Goal: Transaction & Acquisition: Purchase product/service

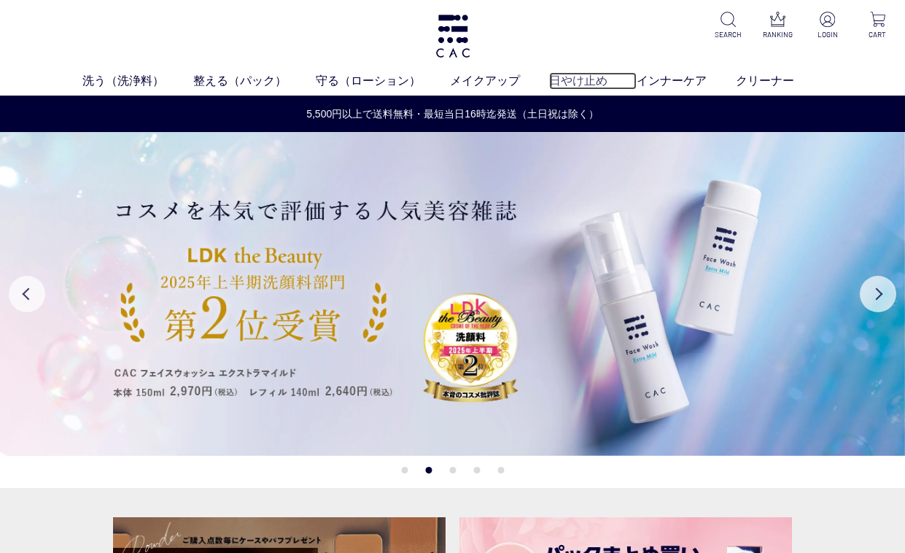
click at [582, 77] on link "日やけ止め" at bounding box center [593, 81] width 88 height 18
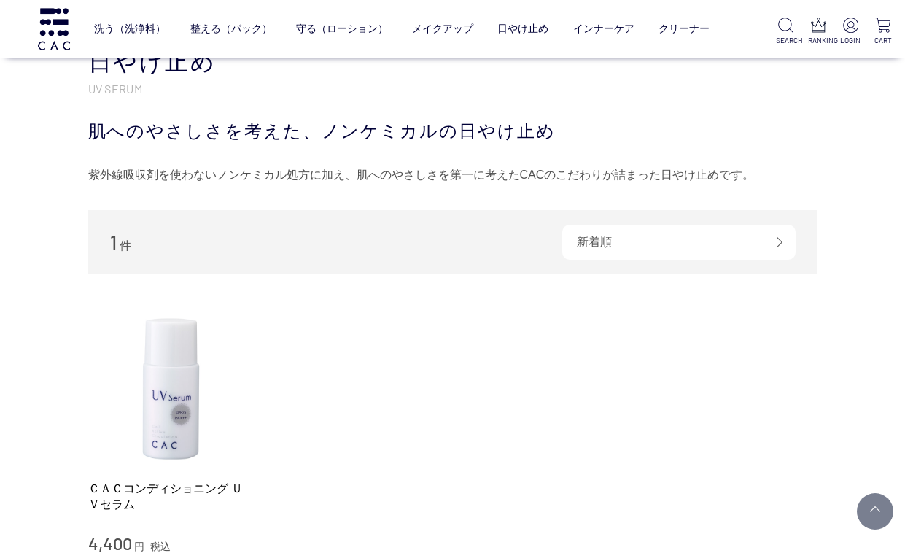
scroll to position [292, 0]
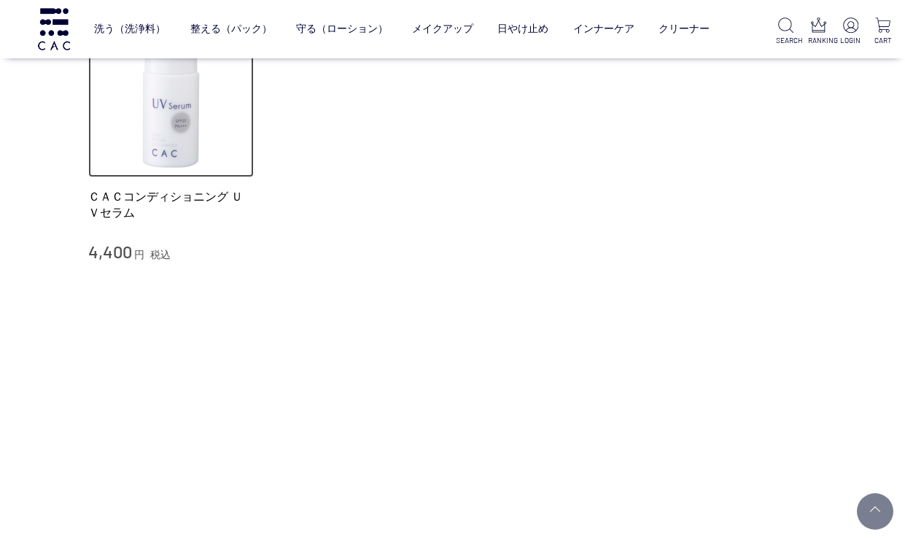
click at [166, 125] on img at bounding box center [171, 95] width 166 height 166
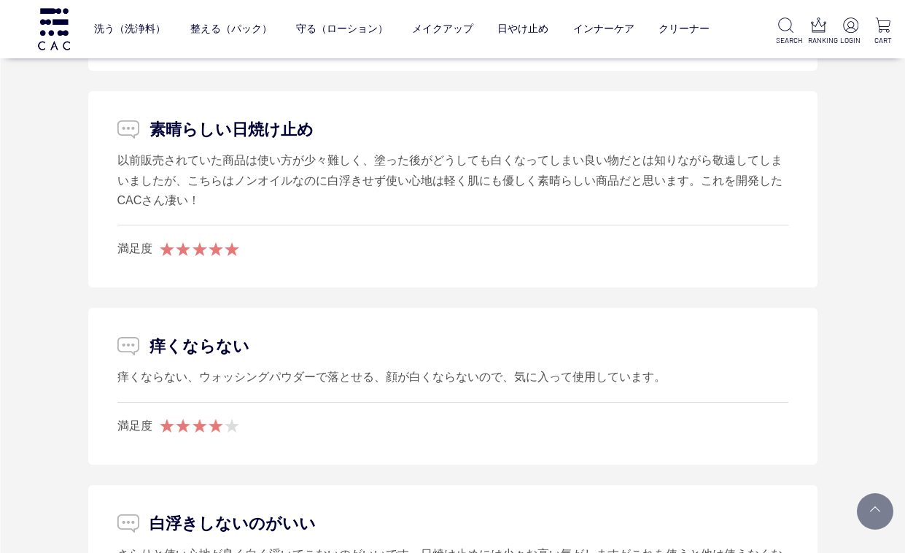
scroll to position [2480, 0]
